Goal: Task Accomplishment & Management: Manage account settings

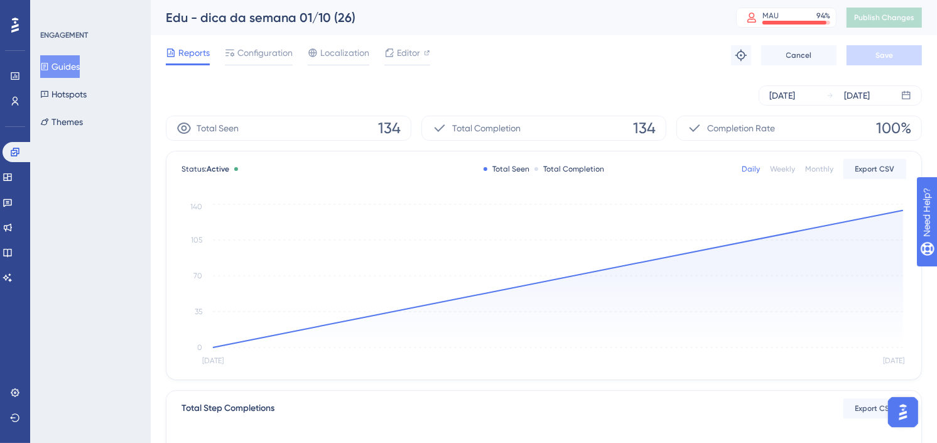
click at [80, 65] on button "Guides" at bounding box center [60, 66] width 40 height 23
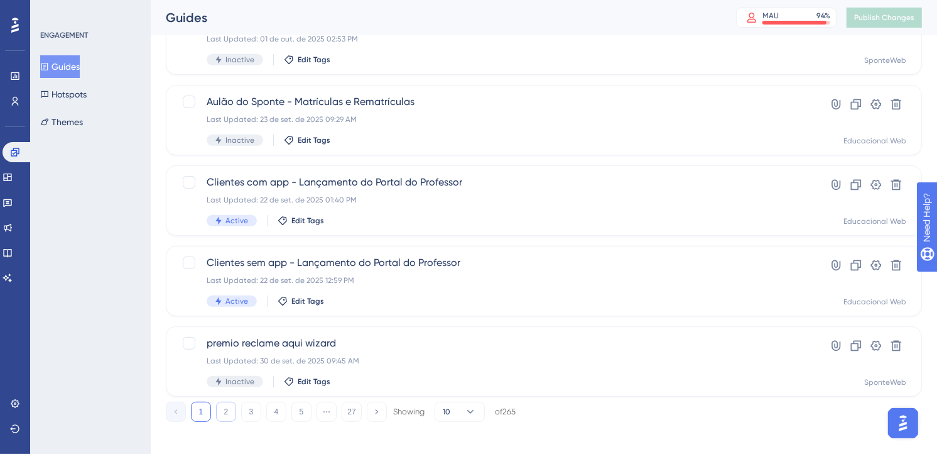
scroll to position [521, 0]
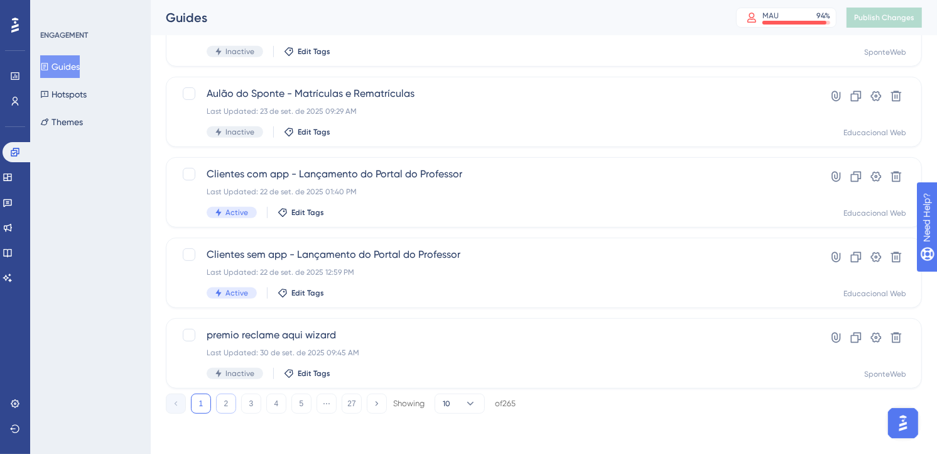
click at [222, 401] on button "2" at bounding box center [226, 403] width 20 height 20
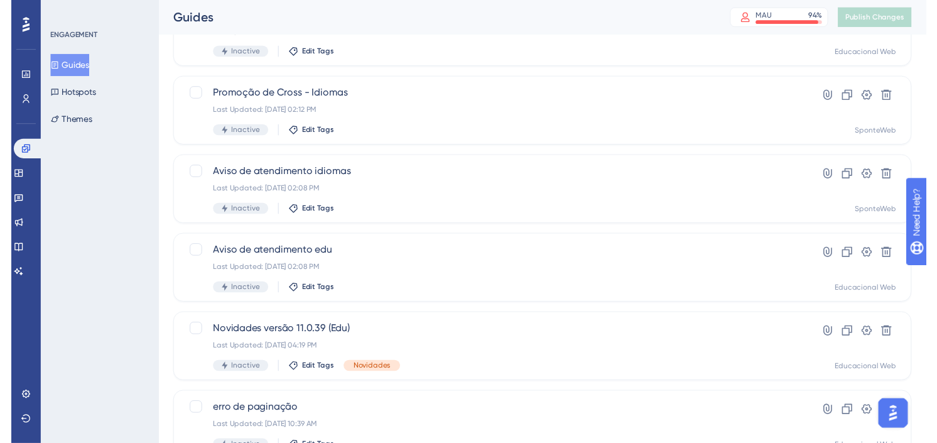
scroll to position [0, 0]
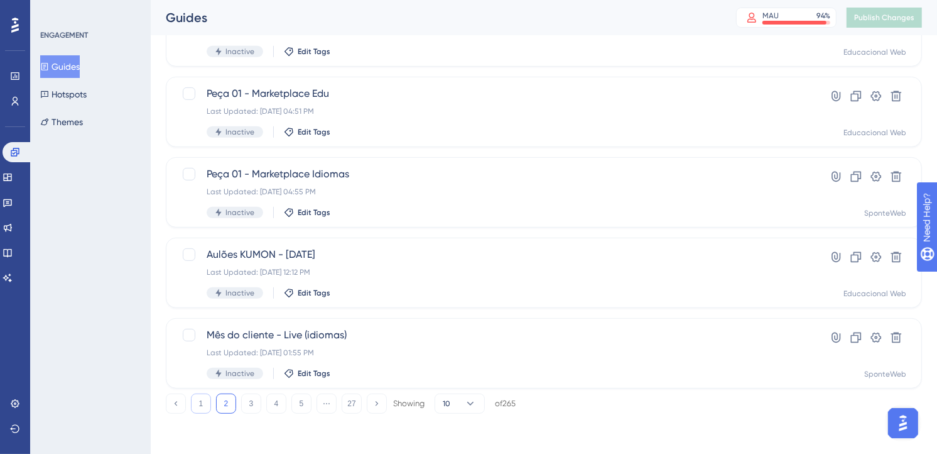
click at [204, 398] on button "1" at bounding box center [201, 403] width 20 height 20
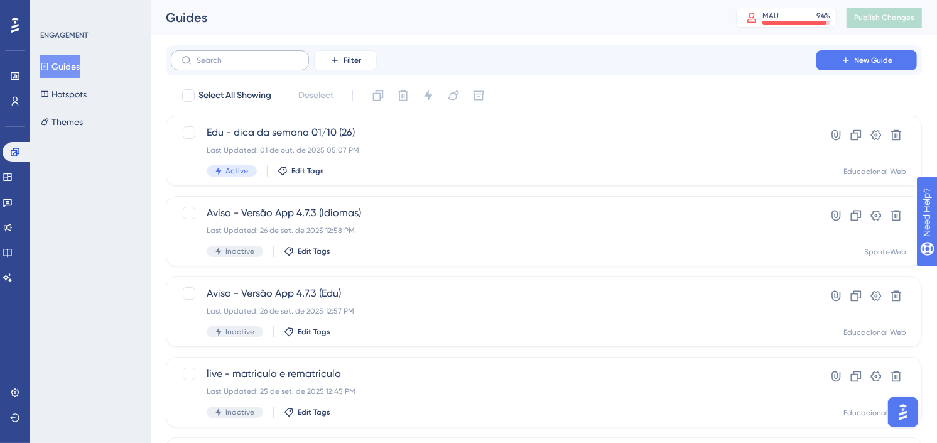
click at [290, 65] on label at bounding box center [240, 60] width 138 height 20
click at [290, 65] on input "text" at bounding box center [248, 60] width 102 height 9
click at [359, 60] on span "Filter" at bounding box center [353, 60] width 18 height 10
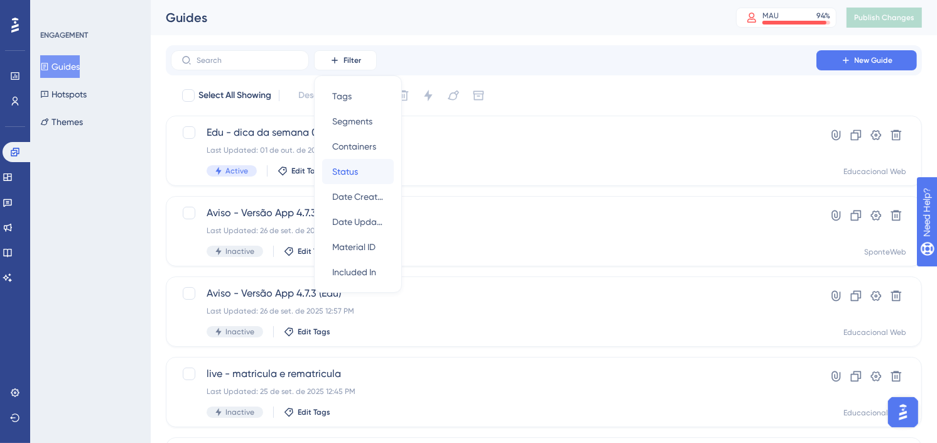
click at [354, 174] on span "Status" at bounding box center [345, 171] width 26 height 15
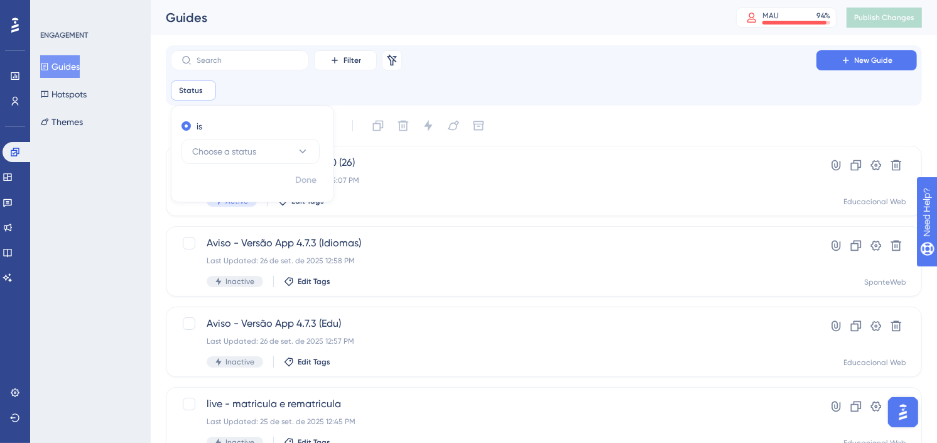
click at [249, 165] on div "is Choose a status" at bounding box center [252, 142] width 162 height 53
click at [249, 153] on span "Choose a status" at bounding box center [224, 151] width 64 height 15
click at [237, 187] on div "Active Active" at bounding box center [251, 189] width 102 height 25
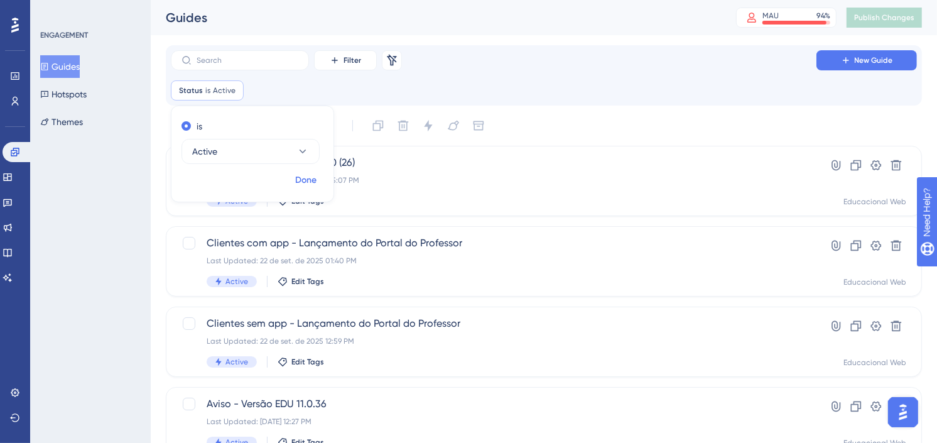
click at [307, 175] on span "Done" at bounding box center [305, 180] width 21 height 15
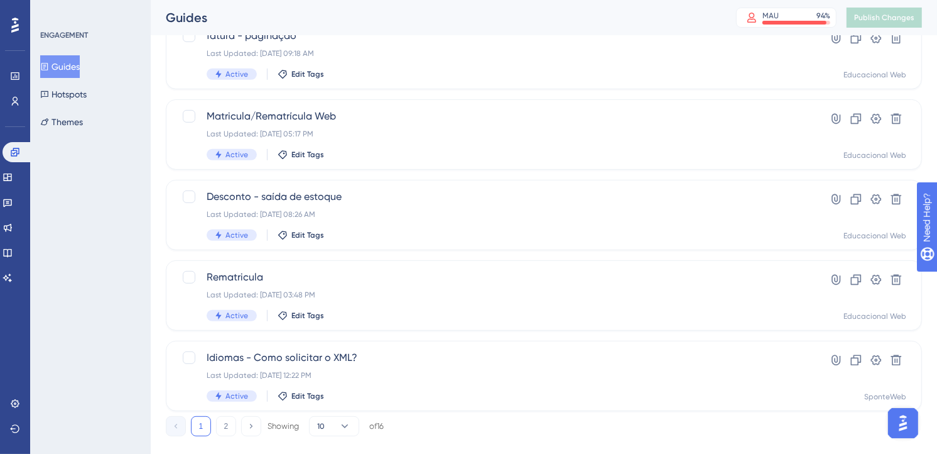
scroll to position [551, 0]
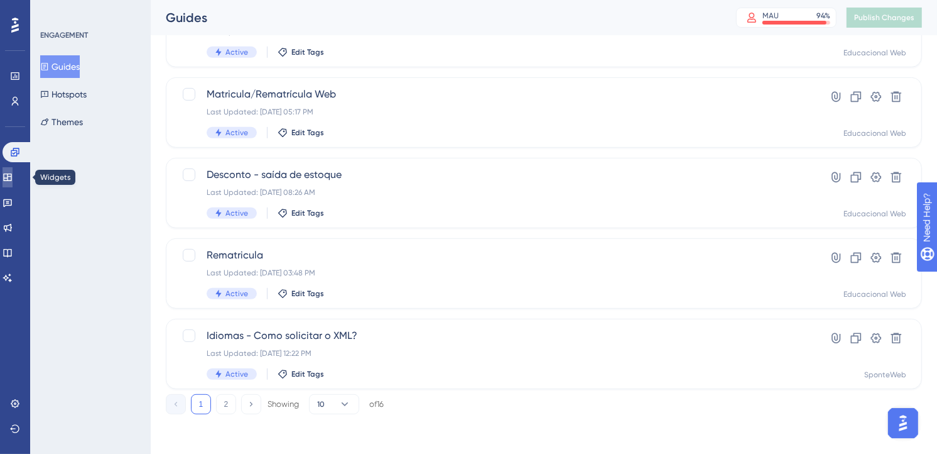
click at [13, 170] on link at bounding box center [8, 177] width 10 height 20
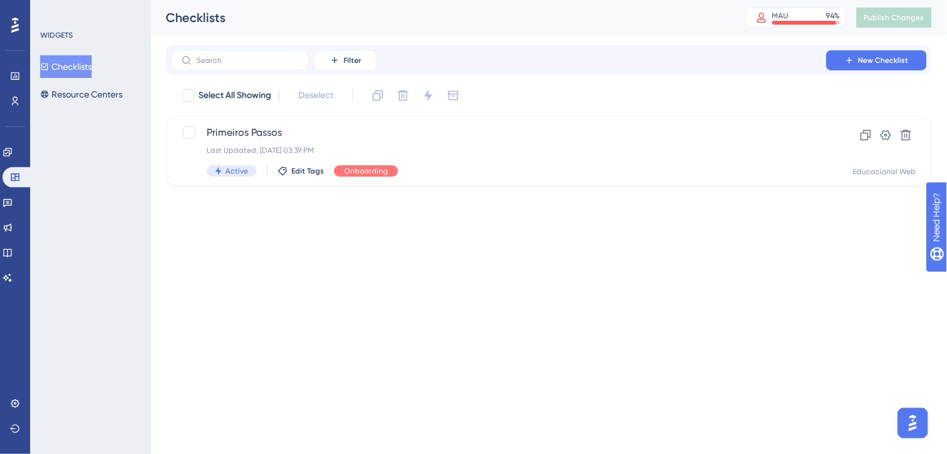
click at [84, 79] on div "Checklists Resource Centers" at bounding box center [91, 80] width 102 height 50
click at [85, 85] on button "Resource Centers" at bounding box center [81, 94] width 82 height 23
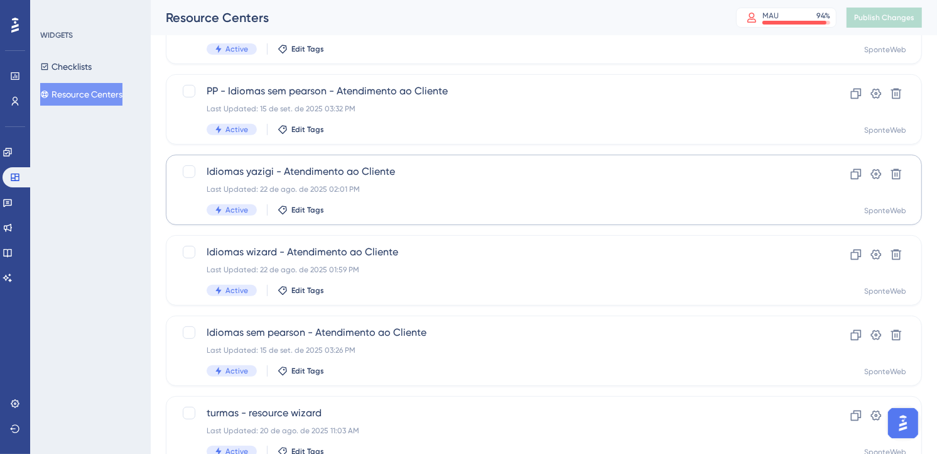
scroll to position [488, 0]
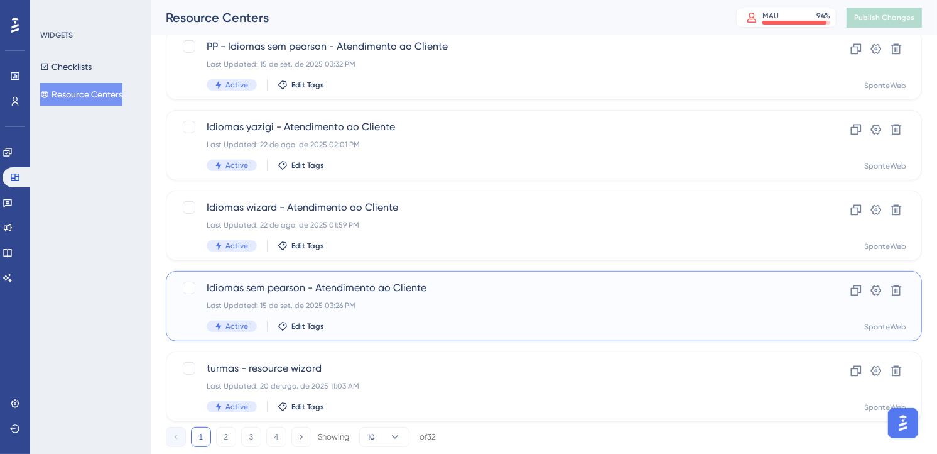
click at [444, 300] on div "Last Updated: 15 de set. de 2025 03:26 PM" at bounding box center [494, 305] width 574 height 10
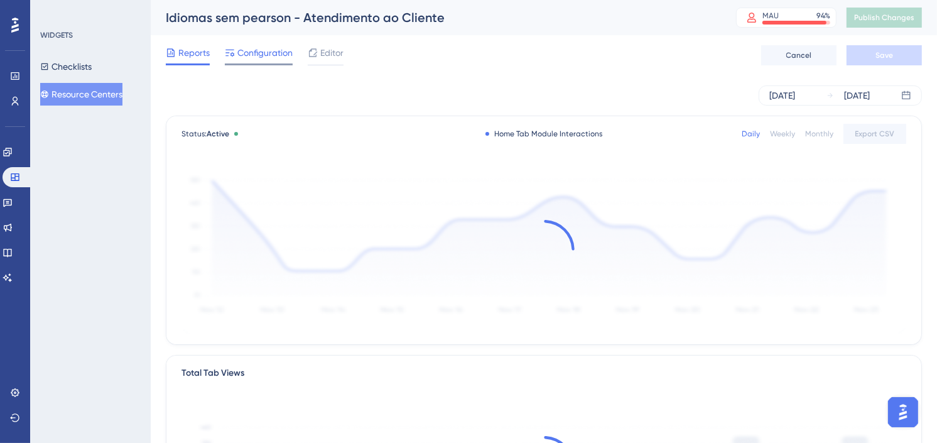
click at [266, 55] on span "Configuration" at bounding box center [264, 52] width 55 height 15
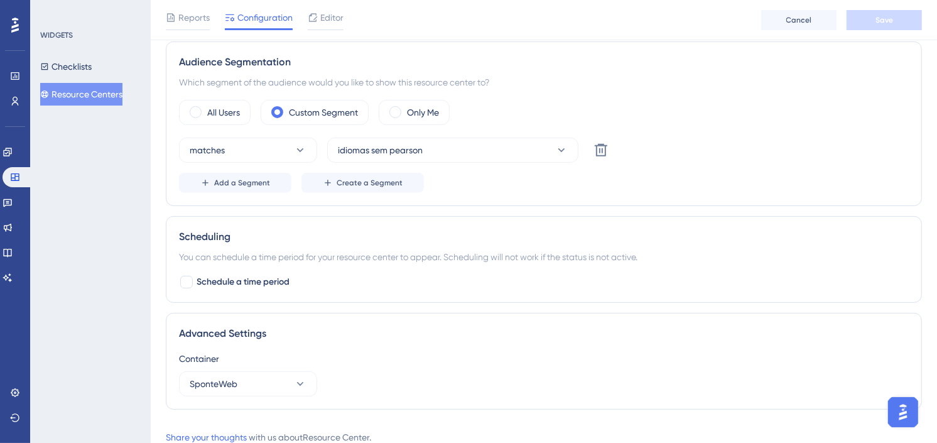
scroll to position [430, 0]
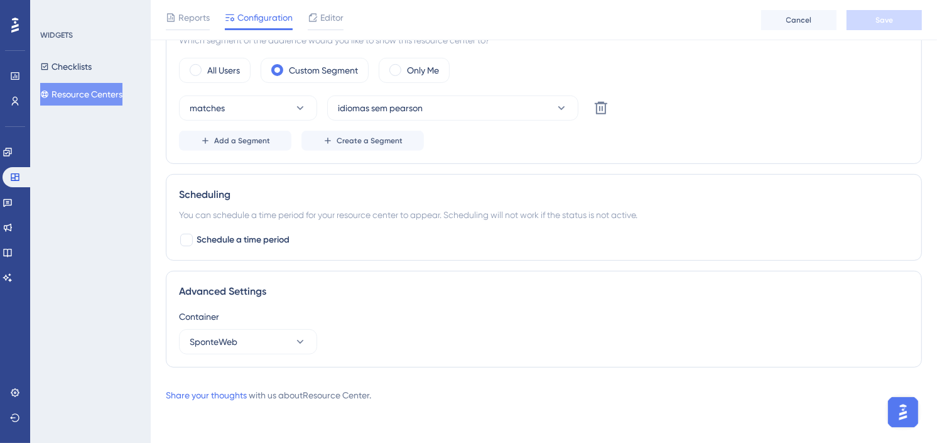
click at [101, 84] on button "Resource Centers" at bounding box center [81, 94] width 82 height 23
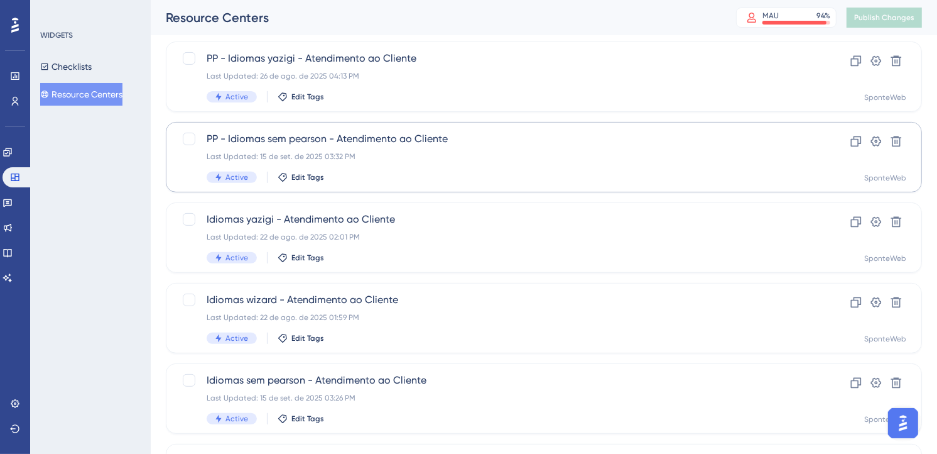
scroll to position [488, 0]
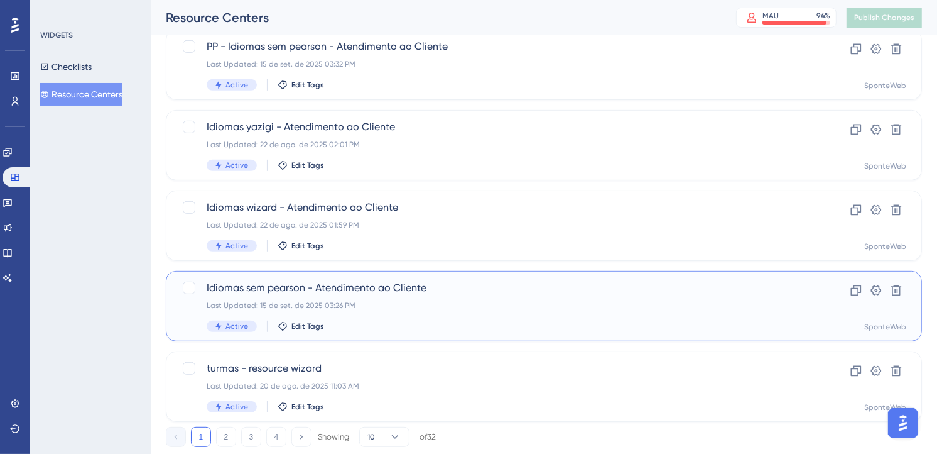
click at [491, 305] on div "Last Updated: 15 de set. de 2025 03:26 PM" at bounding box center [494, 305] width 574 height 10
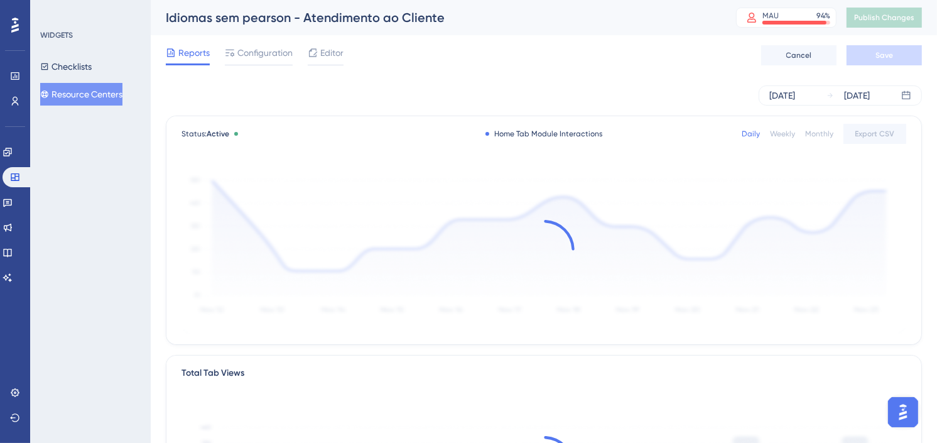
click at [264, 44] on div "Reports Configuration Editor Cancel Save" at bounding box center [544, 55] width 756 height 40
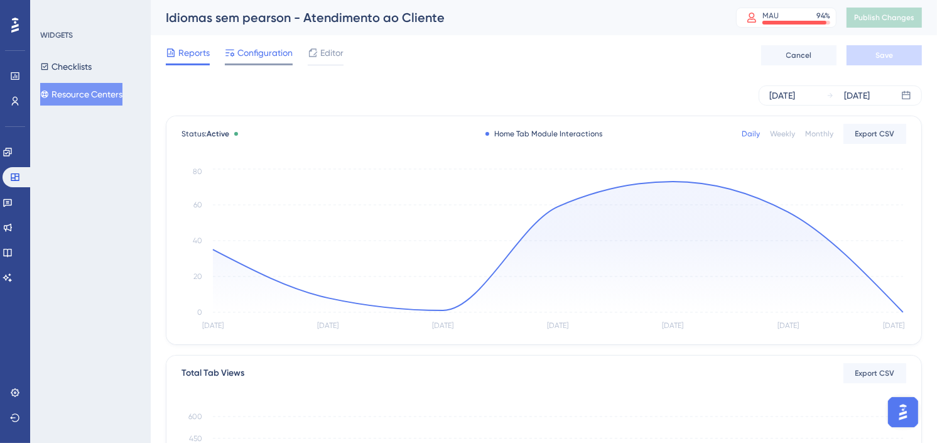
click at [268, 46] on span "Configuration" at bounding box center [264, 52] width 55 height 15
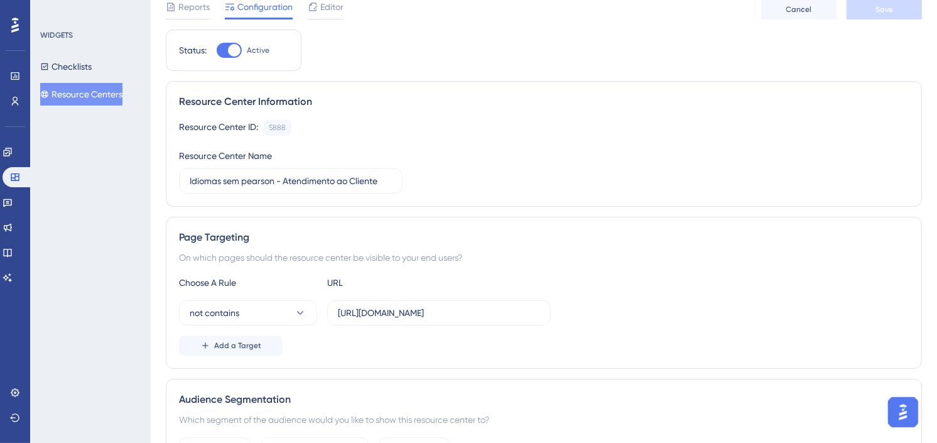
scroll to position [139, 0]
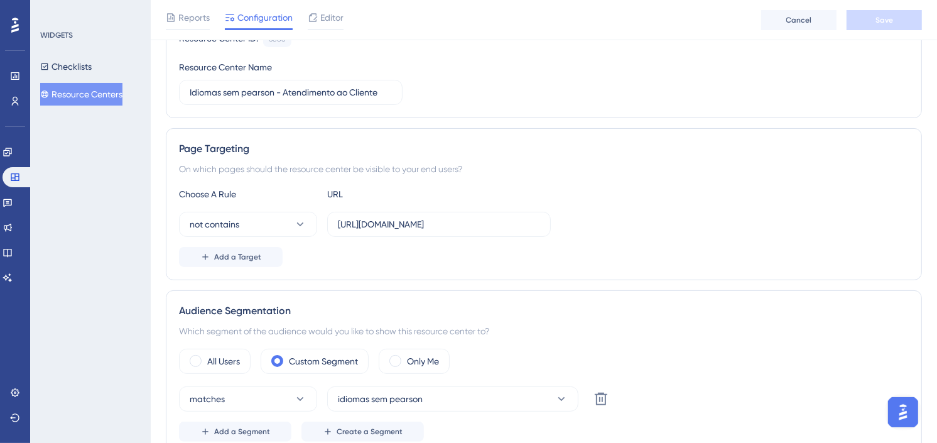
click at [112, 90] on button "Resource Centers" at bounding box center [81, 94] width 82 height 23
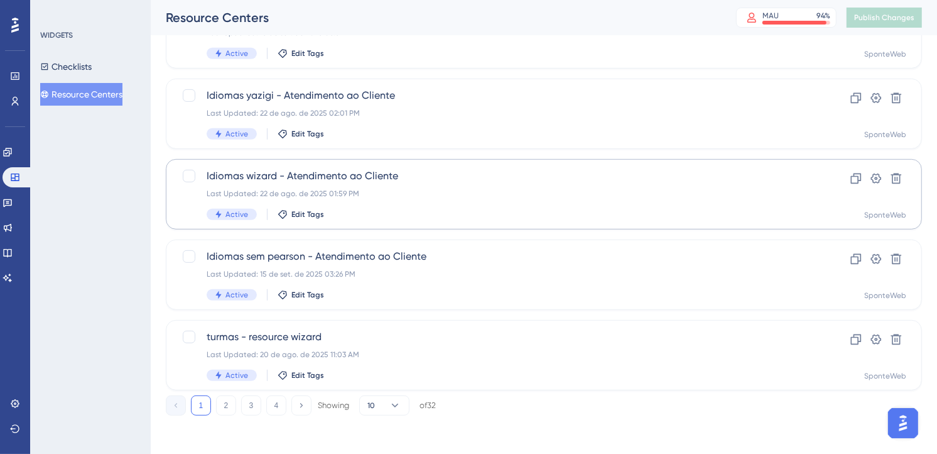
scroll to position [521, 0]
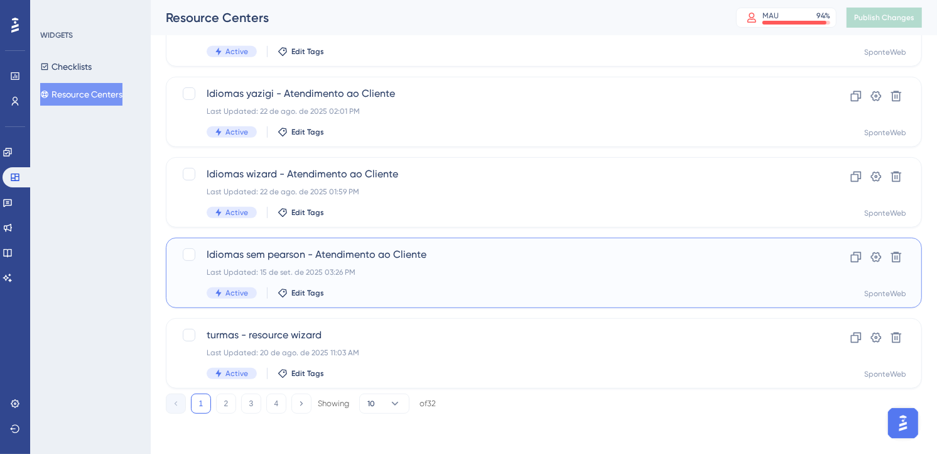
click at [422, 258] on span "Idiomas sem pearson - Atendimento ao Cliente" at bounding box center [494, 254] width 574 height 15
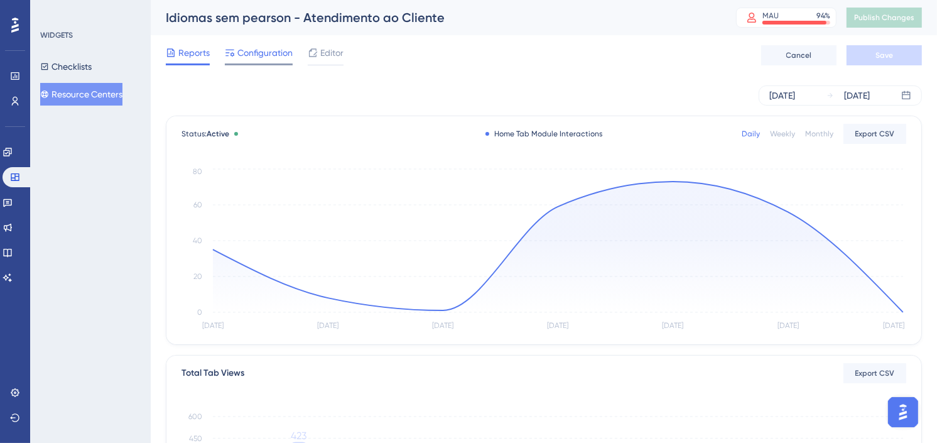
click at [271, 57] on span "Configuration" at bounding box center [264, 52] width 55 height 15
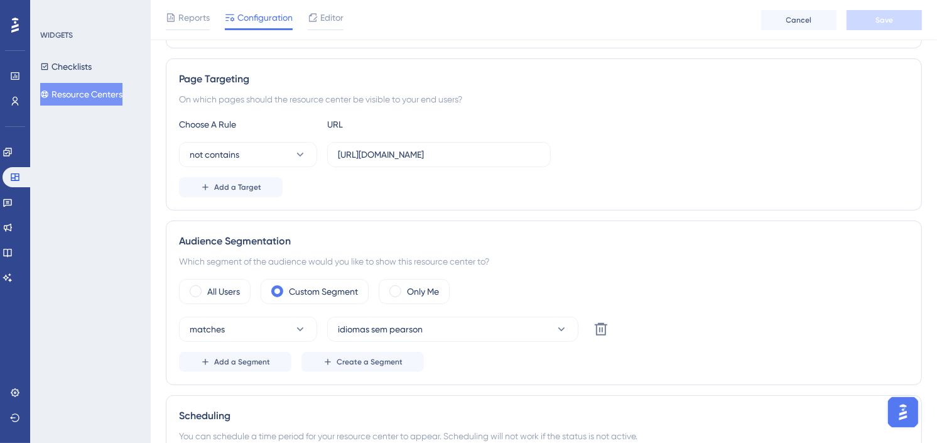
scroll to position [139, 0]
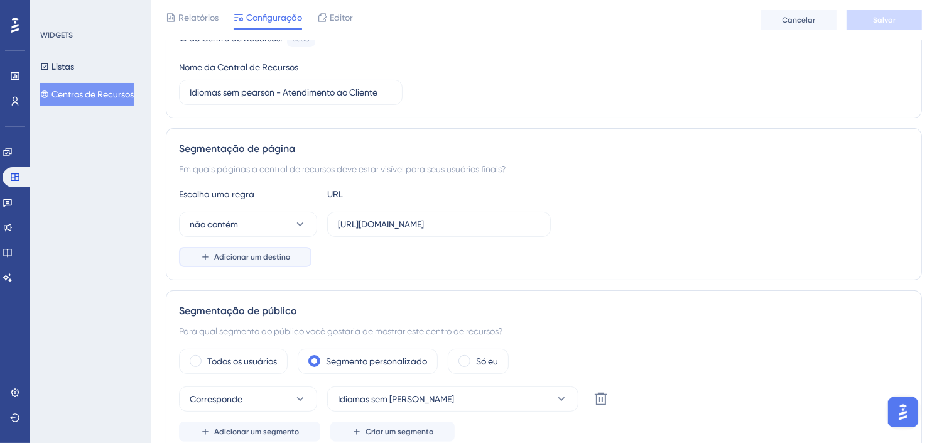
click at [254, 253] on span "Adicionar um destino" at bounding box center [252, 257] width 76 height 10
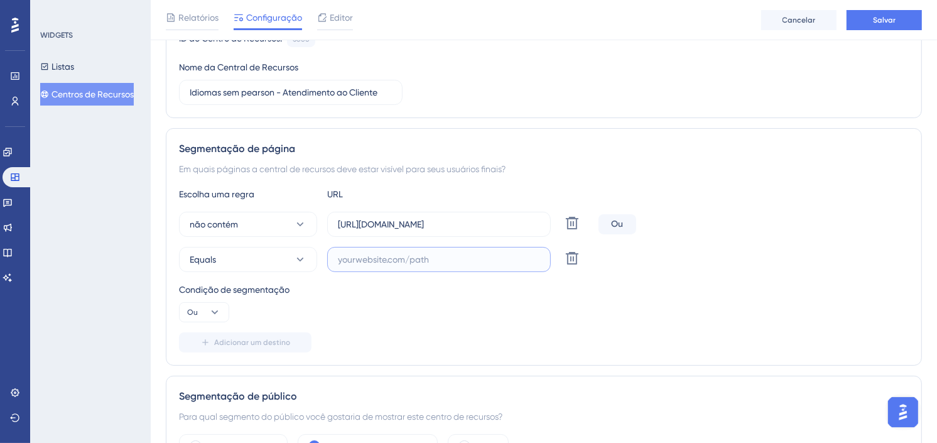
click at [415, 253] on input "text" at bounding box center [439, 260] width 202 height 14
drag, startPoint x: 493, startPoint y: 227, endPoint x: 464, endPoint y: 221, distance: 29.6
click at [464, 221] on input "[URL][DOMAIN_NAME]" at bounding box center [439, 224] width 202 height 14
click at [469, 262] on input "text" at bounding box center [439, 260] width 202 height 14
paste input "SPRel"
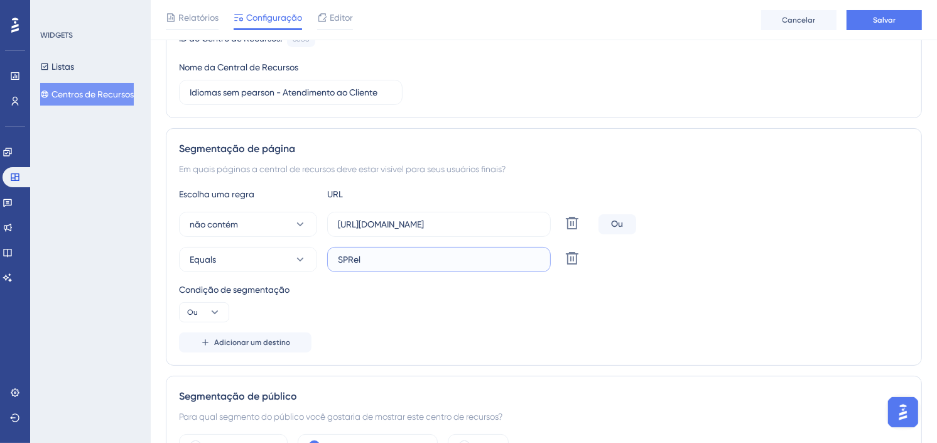
type input "SPRel"
drag, startPoint x: 781, startPoint y: 346, endPoint x: 783, endPoint y: 338, distance: 8.5
click at [781, 344] on div "Adicionar um destino" at bounding box center [544, 342] width 730 height 20
click at [286, 262] on button "Equals" at bounding box center [248, 259] width 138 height 25
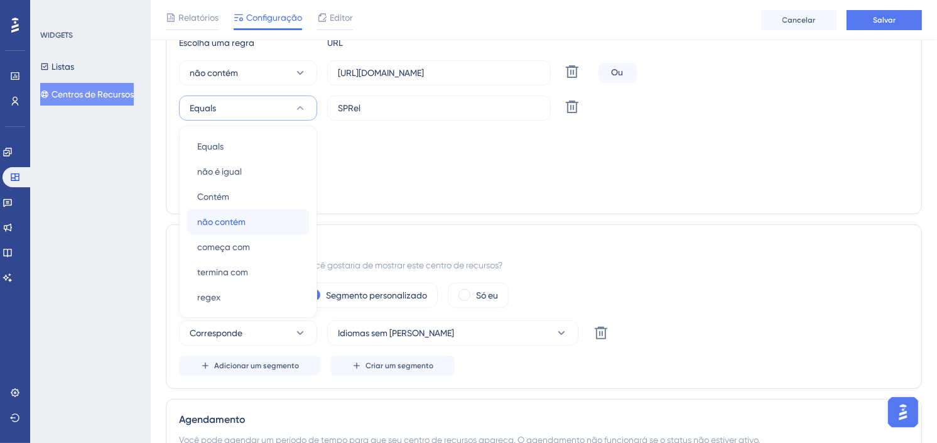
click at [268, 221] on div "não contém não contém" at bounding box center [248, 221] width 102 height 25
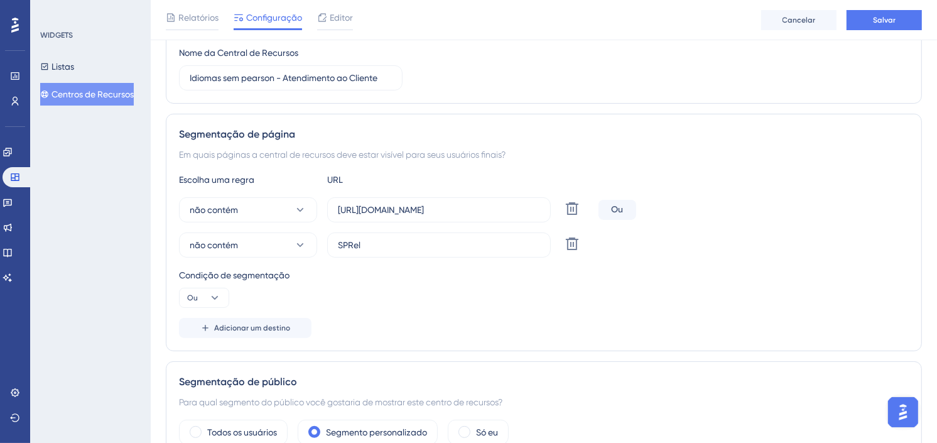
scroll to position [82, 0]
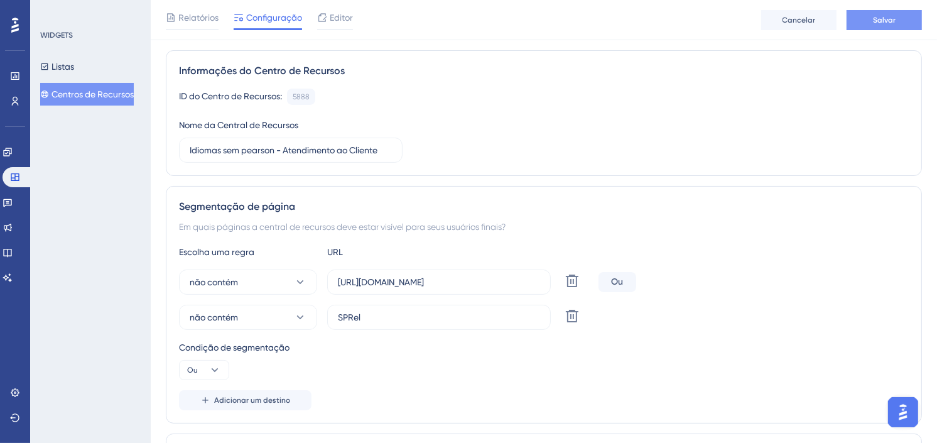
click at [898, 21] on button "Salvar" at bounding box center [884, 20] width 75 height 20
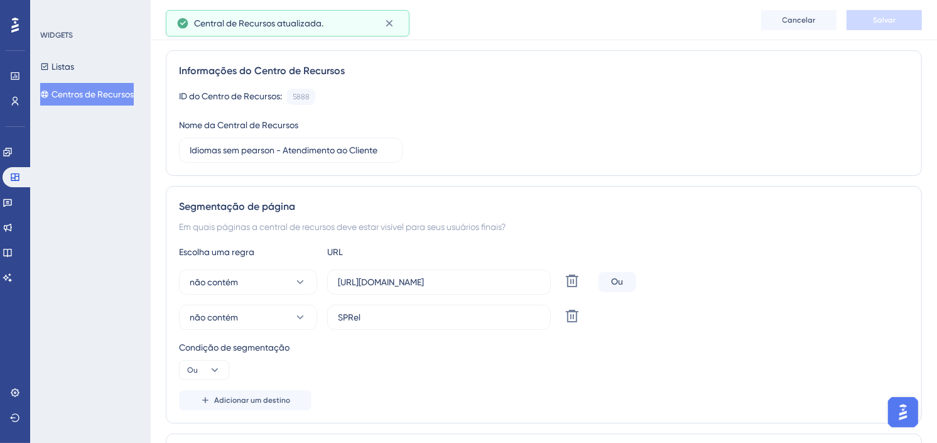
scroll to position [0, 0]
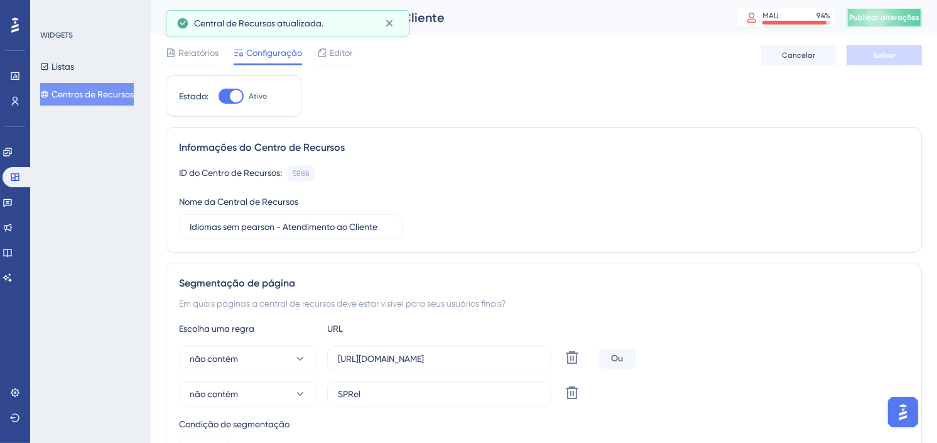
click at [895, 19] on span "Publicar alterações" at bounding box center [884, 18] width 70 height 10
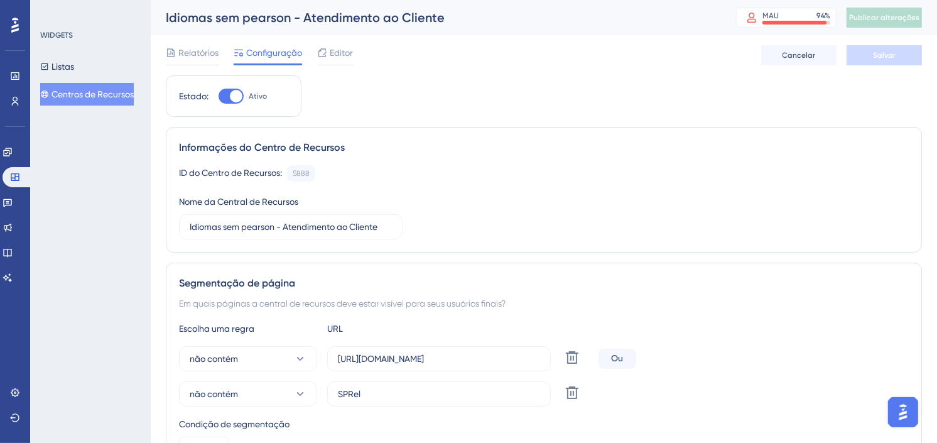
click at [691, 311] on div "Em quais páginas a central de recursos deve estar visível para seus usuários fi…" at bounding box center [544, 303] width 730 height 15
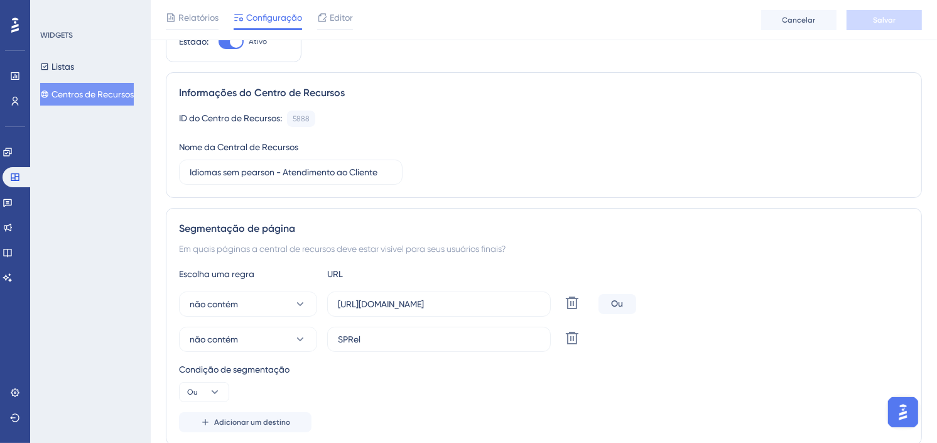
scroll to position [209, 0]
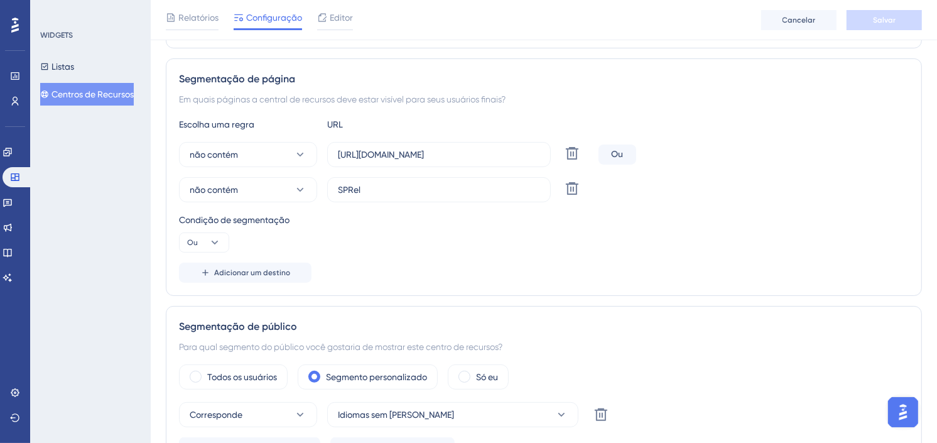
click at [738, 278] on div "Adicionar um destino" at bounding box center [544, 273] width 730 height 20
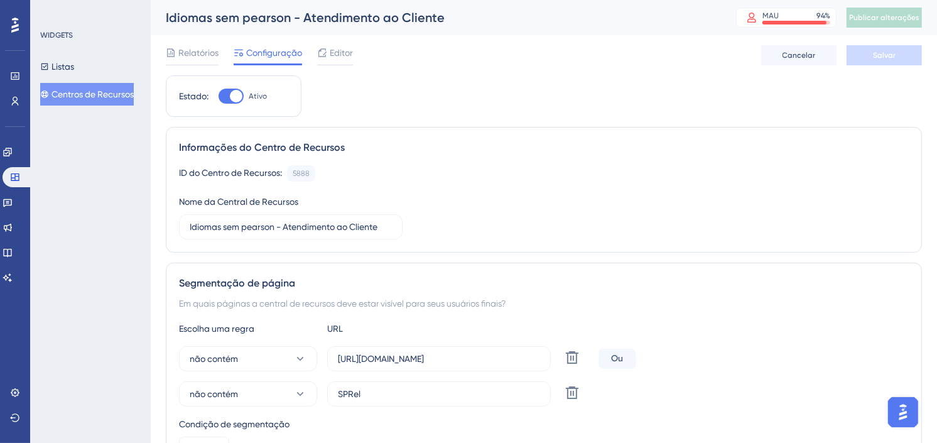
drag, startPoint x: 758, startPoint y: 320, endPoint x: 771, endPoint y: 305, distance: 20.0
click at [758, 320] on div "Segmentação de página Em quais páginas a central de recursos deve estar visível…" at bounding box center [544, 381] width 756 height 237
click at [79, 99] on font "Centros de Recursos" at bounding box center [93, 94] width 82 height 15
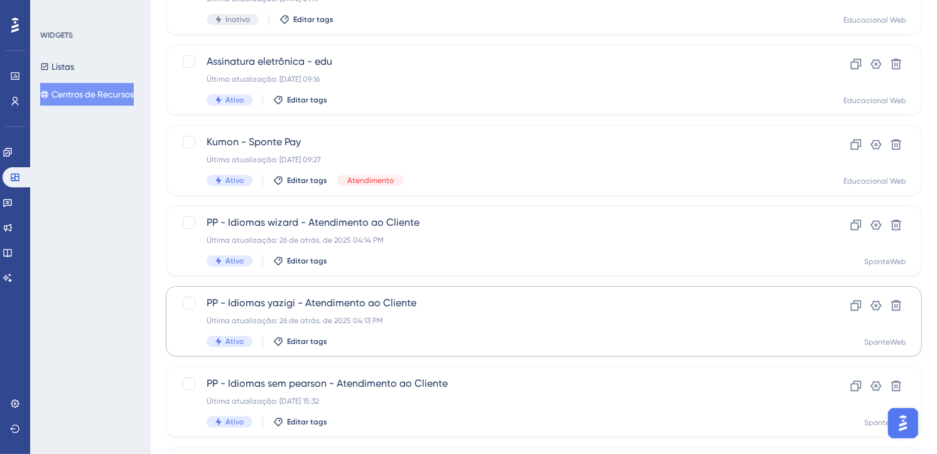
scroll to position [209, 0]
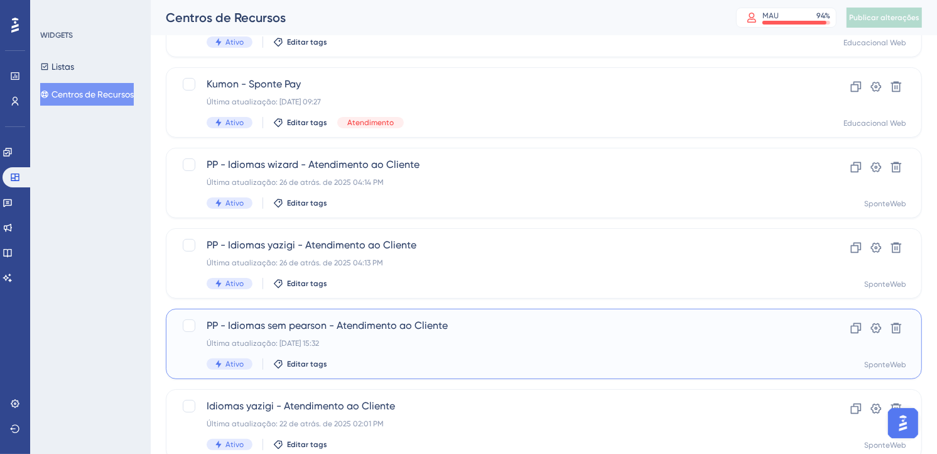
click at [518, 331] on span "PP - Idiomas sem pearson - Atendimento ao Cliente" at bounding box center [494, 325] width 574 height 15
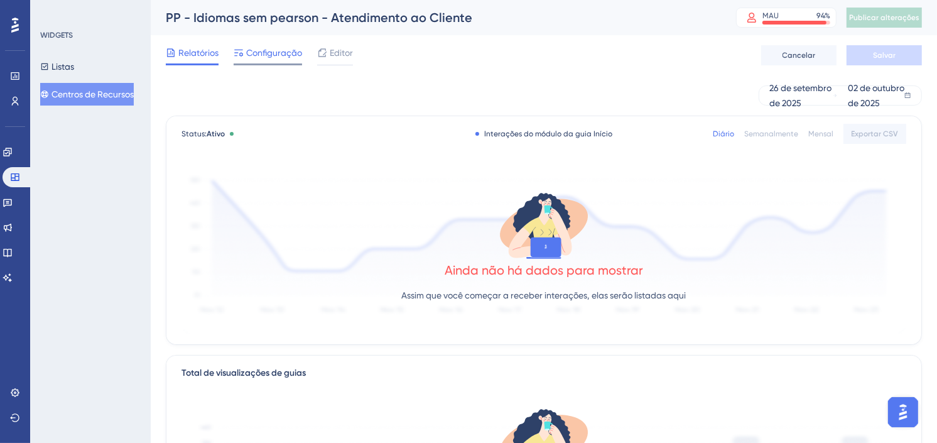
click at [281, 59] on span "Configuração" at bounding box center [274, 52] width 56 height 15
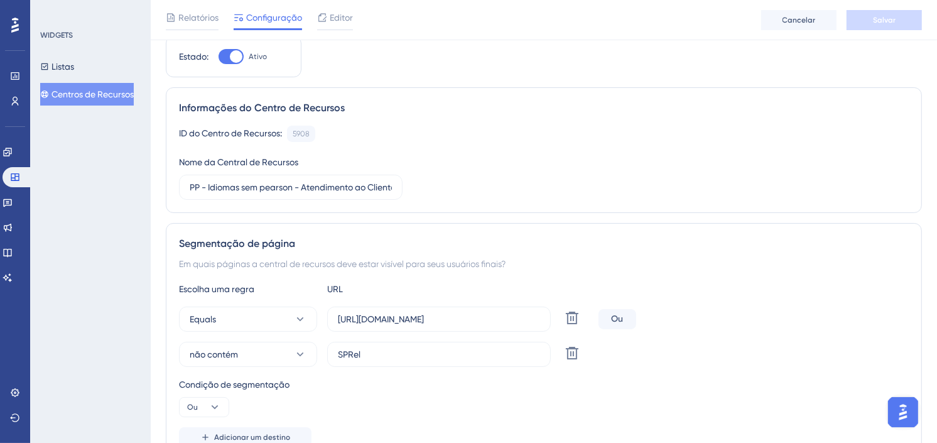
scroll to position [70, 0]
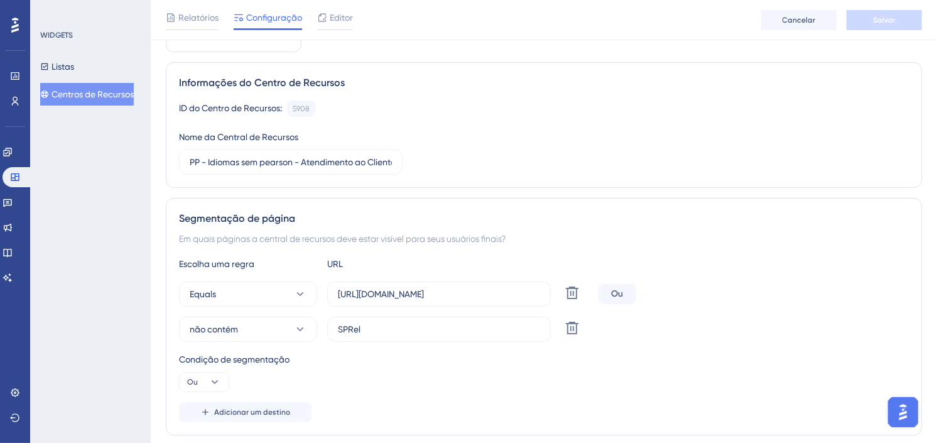
click at [84, 91] on font "Centros de Recursos" at bounding box center [93, 94] width 82 height 15
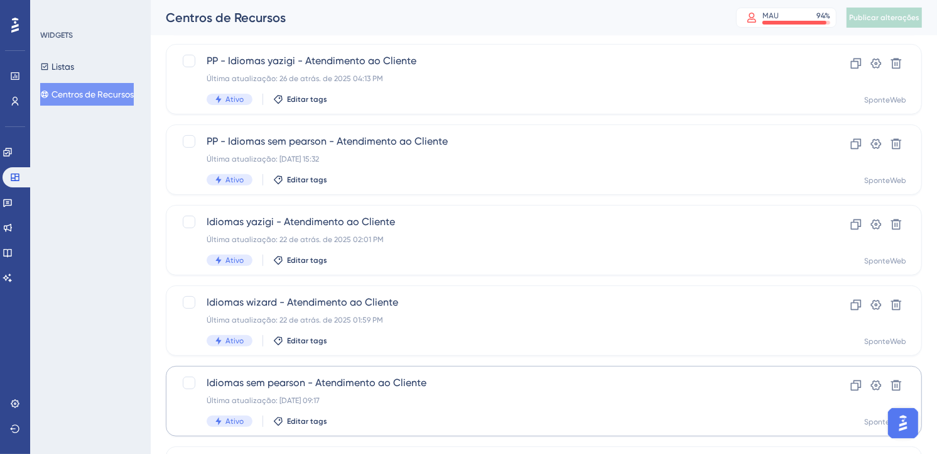
scroll to position [418, 0]
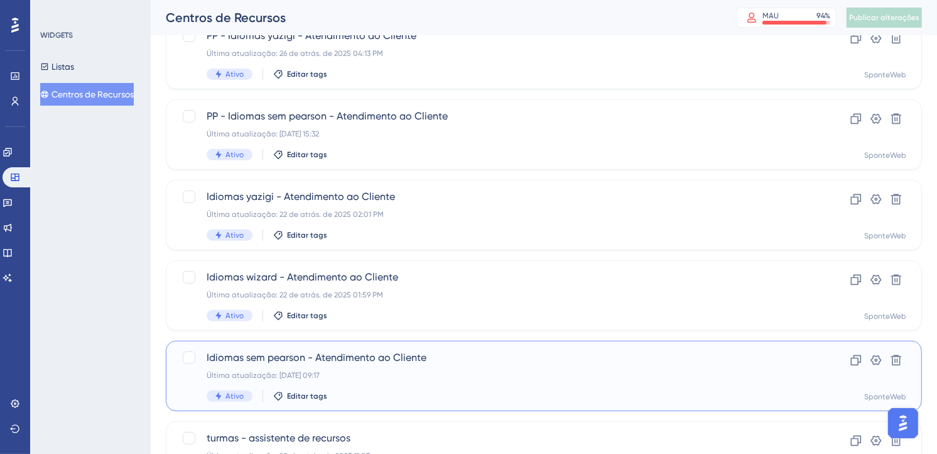
click at [451, 373] on div "Última atualização: [DATE] 09:17" at bounding box center [494, 375] width 574 height 10
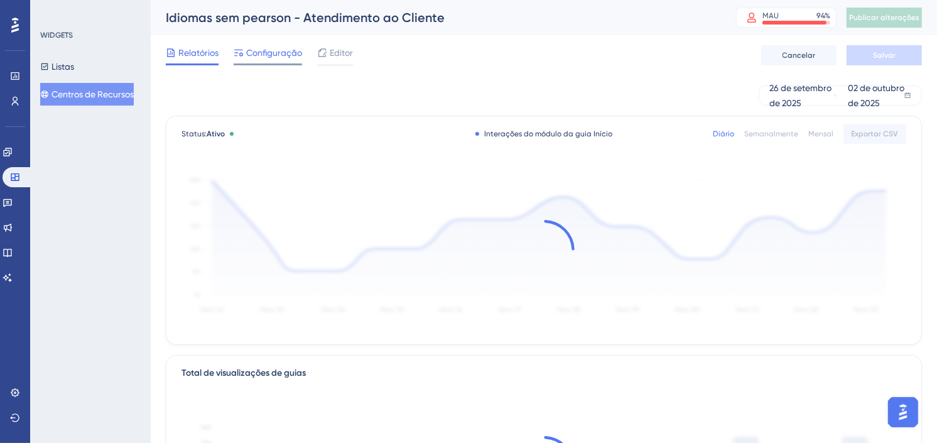
click at [248, 53] on span "Configuração" at bounding box center [274, 52] width 56 height 15
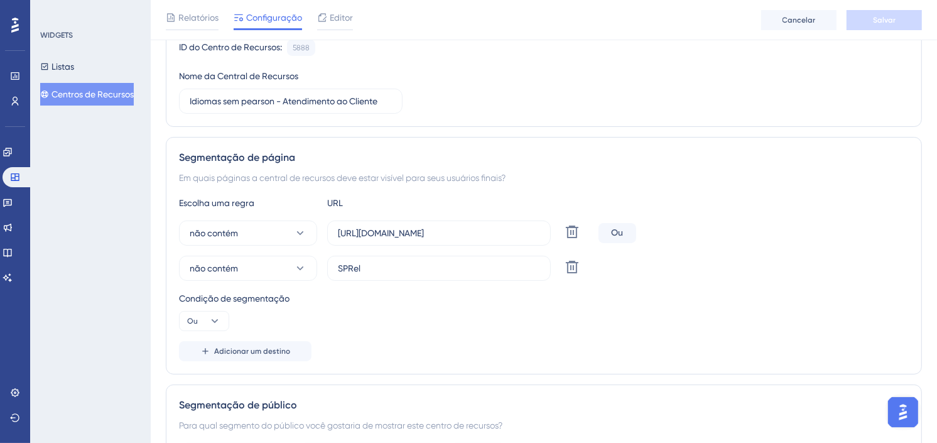
scroll to position [139, 0]
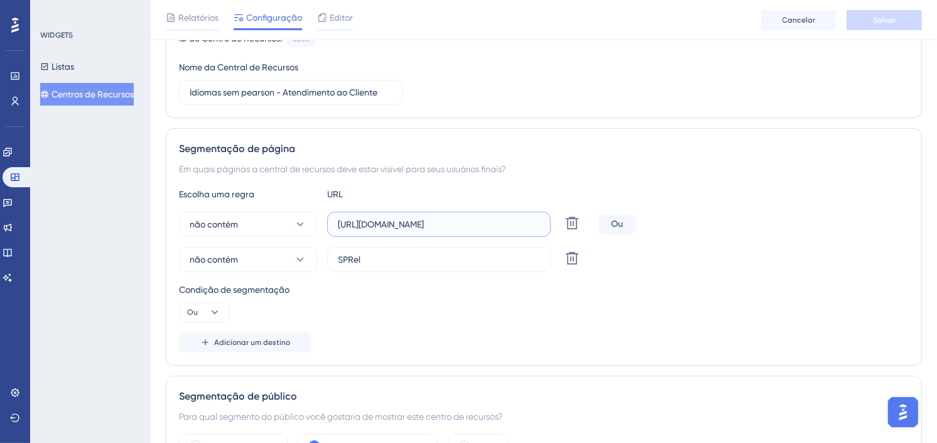
drag, startPoint x: 513, startPoint y: 224, endPoint x: 325, endPoint y: 210, distance: 188.3
click at [325, 210] on div "Escolha uma regra URL não contém [URL][DOMAIN_NAME] Excluir Ou não contém SPRel…" at bounding box center [544, 270] width 730 height 166
paste input "[DOMAIN_NAME][URL]"
type input "[URL][DOMAIN_NAME]"
click at [271, 224] on button "não contém" at bounding box center [248, 224] width 138 height 25
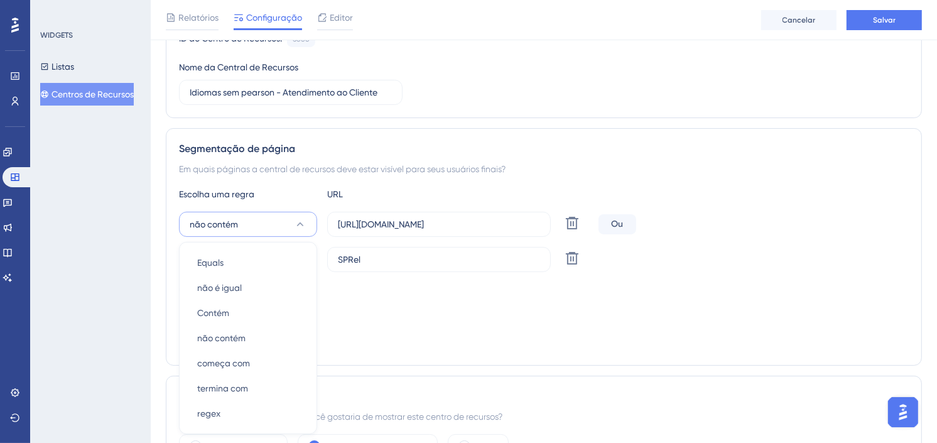
scroll to position [256, 0]
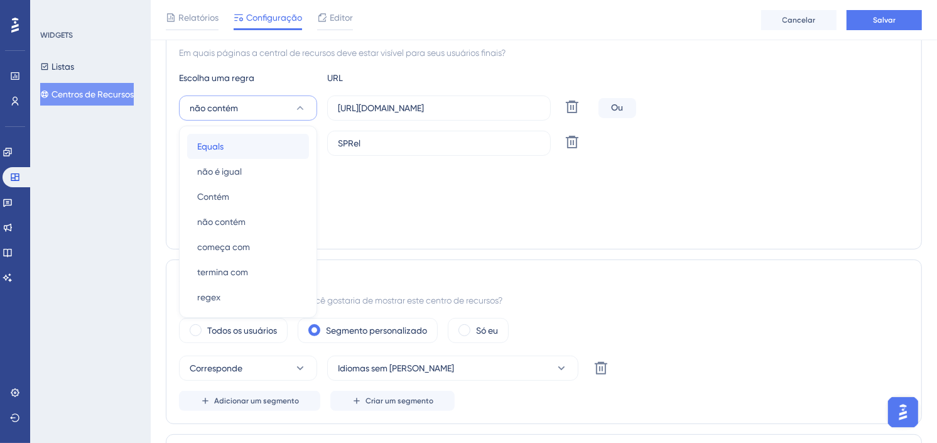
click at [252, 147] on div "Equals Equals" at bounding box center [248, 146] width 102 height 25
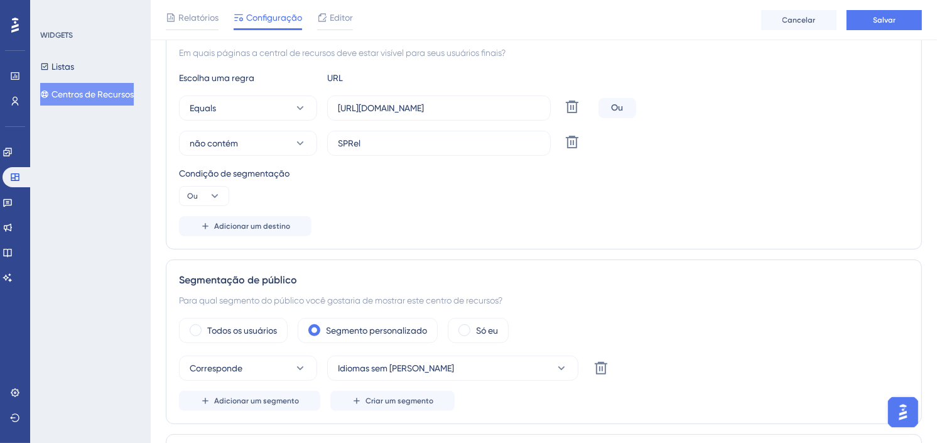
click at [438, 223] on div "Adicionar um destino" at bounding box center [544, 226] width 730 height 20
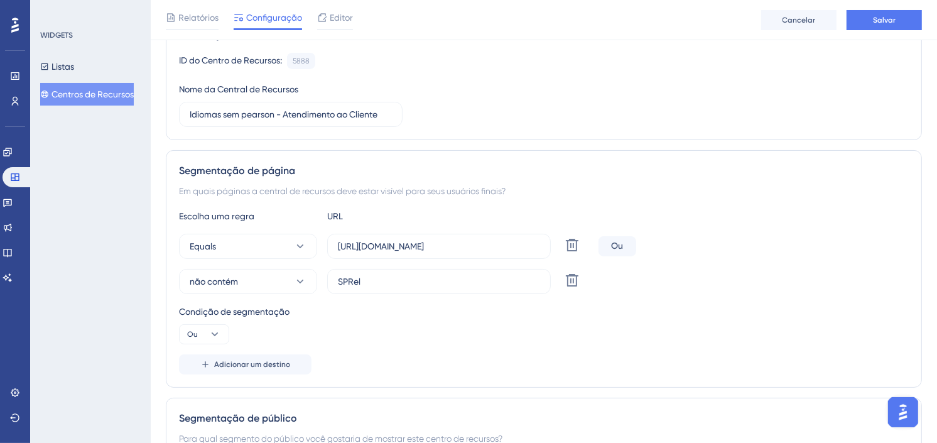
scroll to position [116, 0]
click at [199, 335] on button "Ou" at bounding box center [204, 335] width 50 height 20
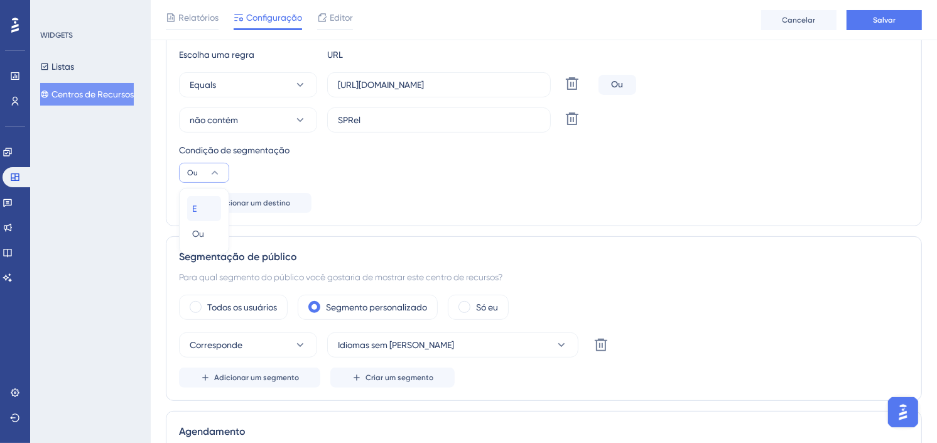
click at [202, 204] on div "E E" at bounding box center [204, 208] width 24 height 25
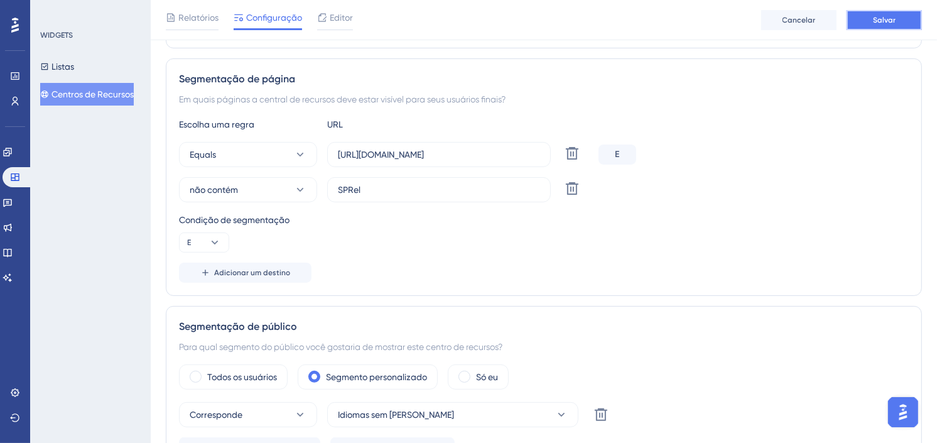
click at [876, 21] on span "Salvar" at bounding box center [884, 20] width 23 height 10
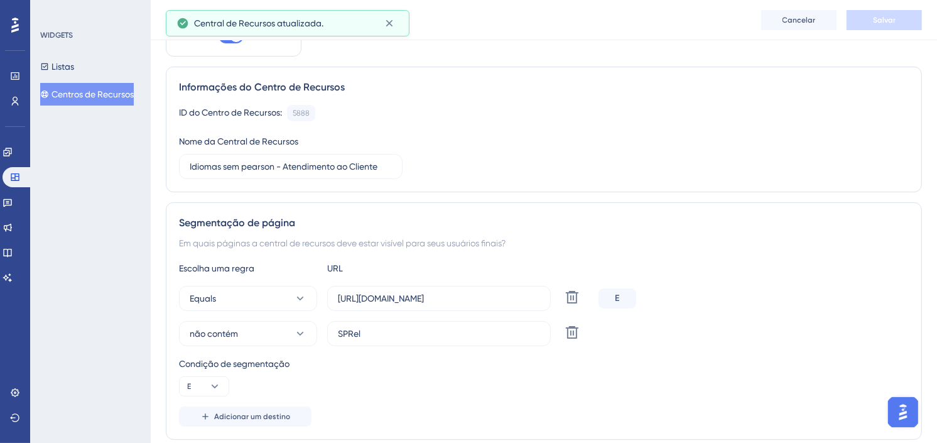
scroll to position [0, 0]
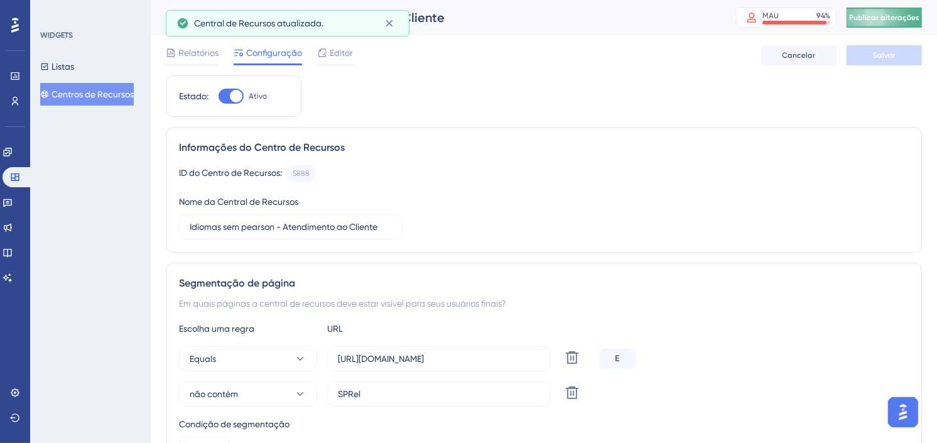
click at [879, 26] on button "Publicar alterações" at bounding box center [884, 18] width 75 height 20
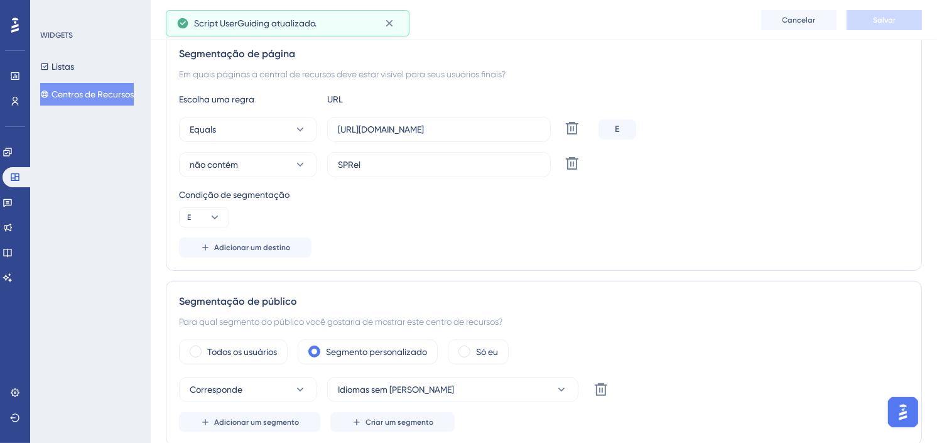
scroll to position [209, 0]
